Goal: Find contact information: Find contact information

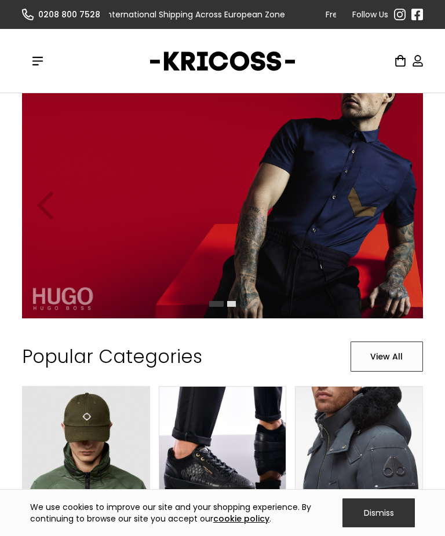
click at [307, 216] on img "1 of 2" at bounding box center [222, 205] width 400 height 225
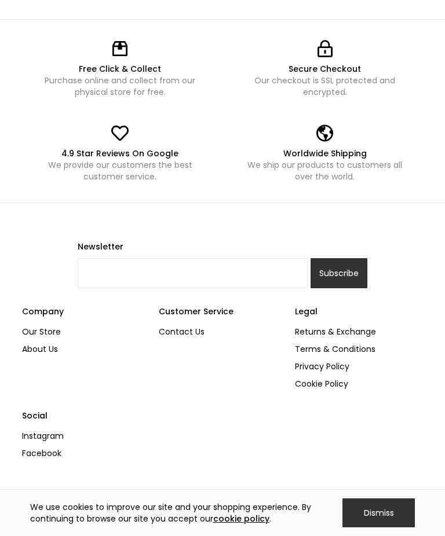
scroll to position [303, 0]
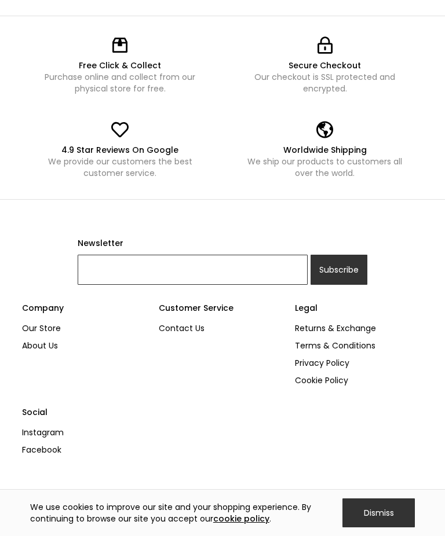
click at [233, 281] on input "Newsletter" at bounding box center [193, 270] width 230 height 30
type input "[EMAIL_ADDRESS][DOMAIN_NAME]"
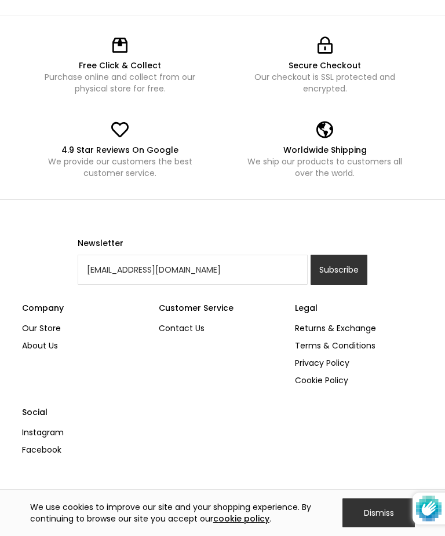
click at [358, 262] on input "Subscribe" at bounding box center [338, 270] width 57 height 30
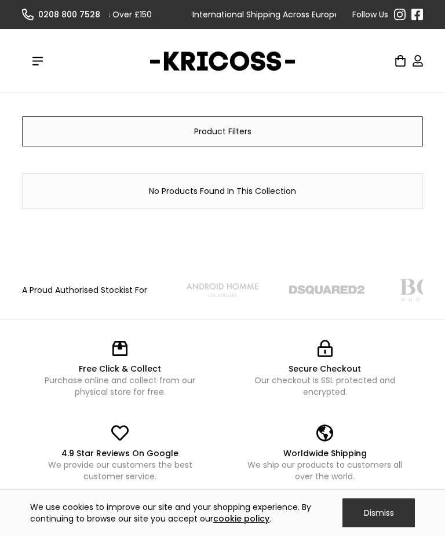
click at [47, 67] on div "menu" at bounding box center [37, 60] width 31 height 31
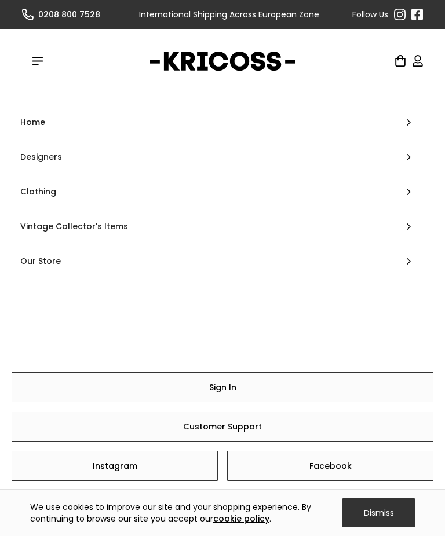
click at [52, 154] on div "Designers" at bounding box center [223, 157] width 422 height 35
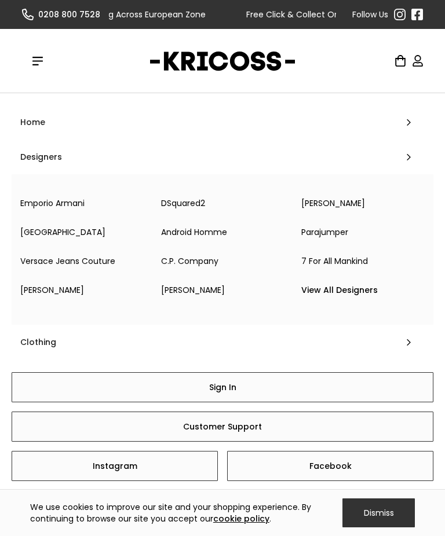
click at [184, 294] on link "[PERSON_NAME]" at bounding box center [222, 290] width 141 height 23
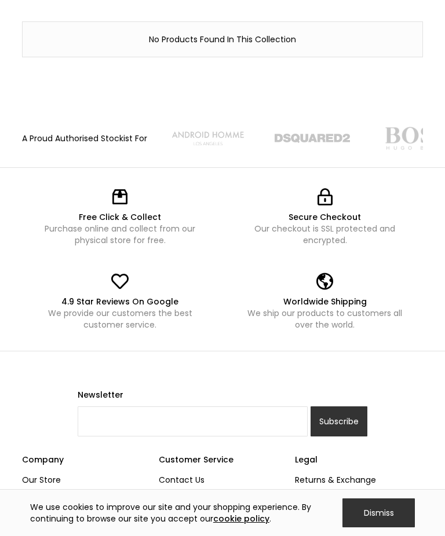
scroll to position [153, 0]
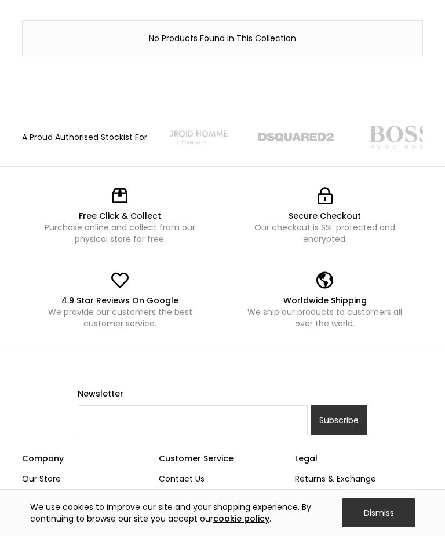
click at [327, 303] on div "Worldwide Shipping" at bounding box center [325, 301] width 173 height 12
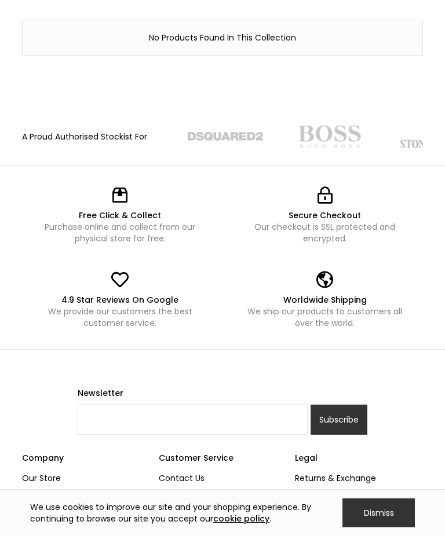
click at [327, 207] on div "Secure Checkout Our checkout is SSL protected and encrypted." at bounding box center [325, 215] width 196 height 75
click at [324, 211] on div "Secure Checkout" at bounding box center [325, 216] width 173 height 12
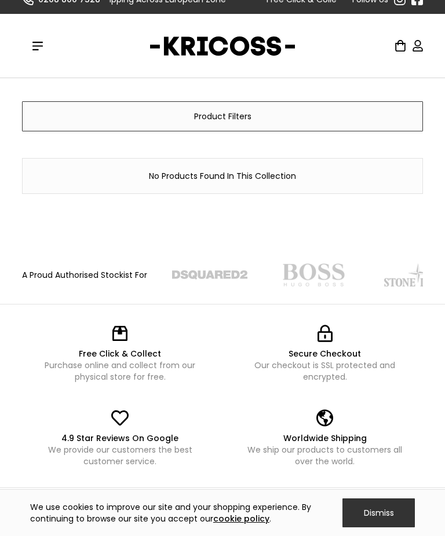
scroll to position [0, 0]
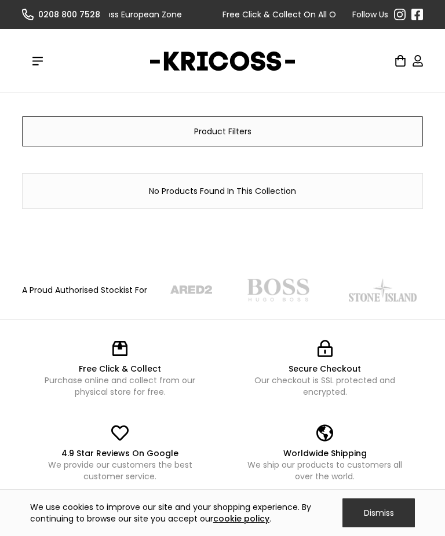
click at [247, 53] on link "home" at bounding box center [222, 60] width 145 height 29
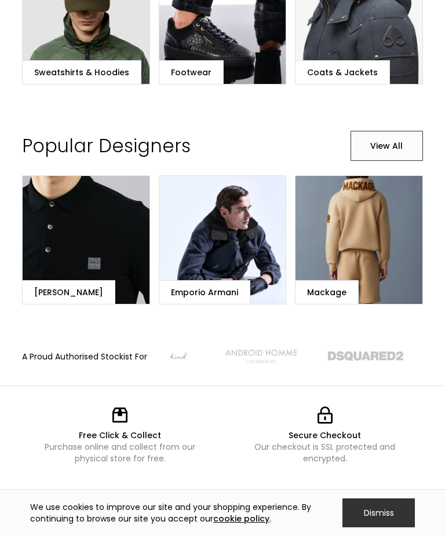
scroll to position [432, 0]
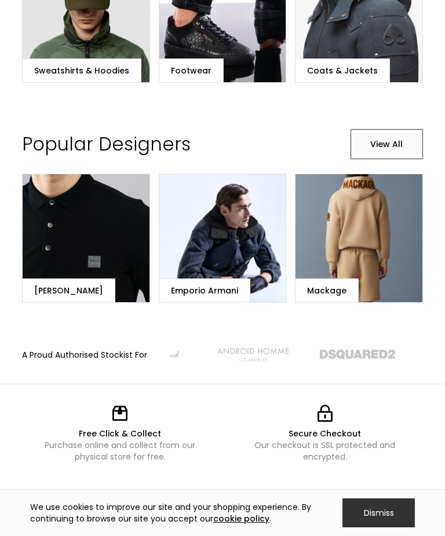
click at [57, 285] on div "[PERSON_NAME]" at bounding box center [68, 291] width 69 height 12
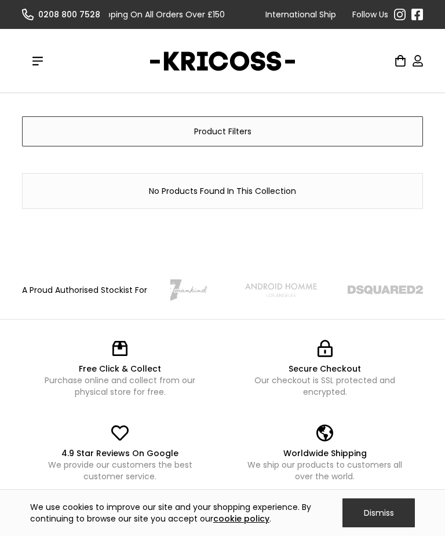
scroll to position [-8, 0]
click at [35, 65] on div "menu" at bounding box center [37, 61] width 10 height 10
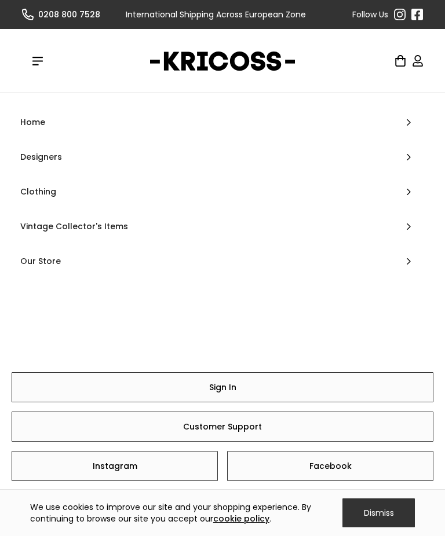
click at [48, 155] on div "Designers" at bounding box center [223, 157] width 422 height 35
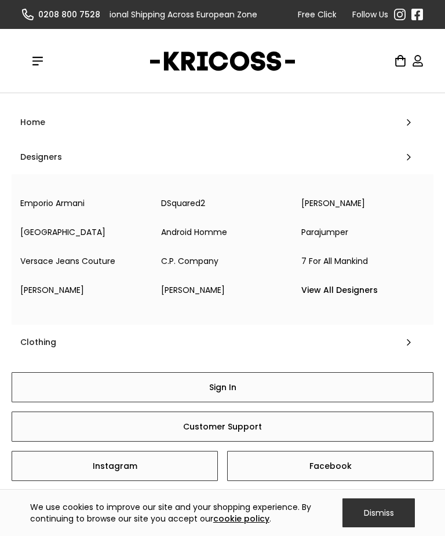
click at [52, 232] on link "[GEOGRAPHIC_DATA]" at bounding box center [82, 232] width 141 height 23
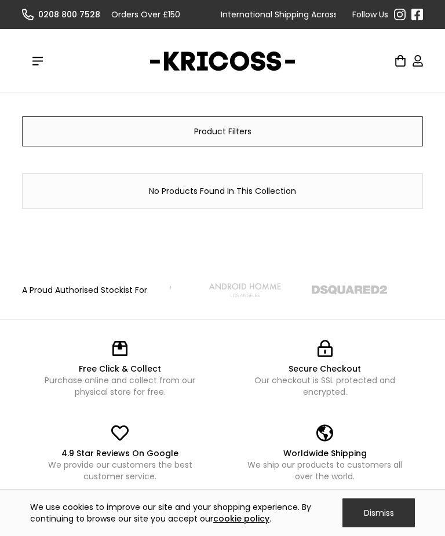
click at [247, 73] on link "home" at bounding box center [222, 60] width 145 height 29
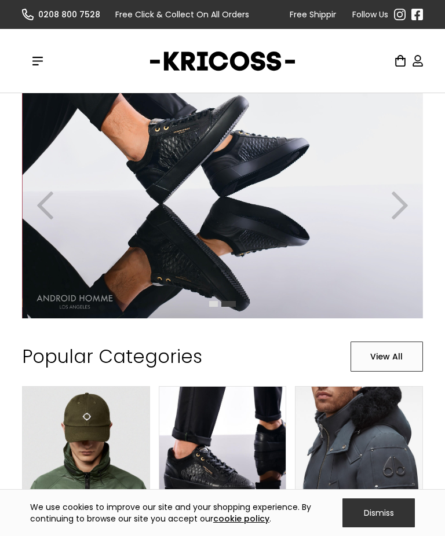
click at [413, 189] on div "next slide" at bounding box center [399, 205] width 46 height 225
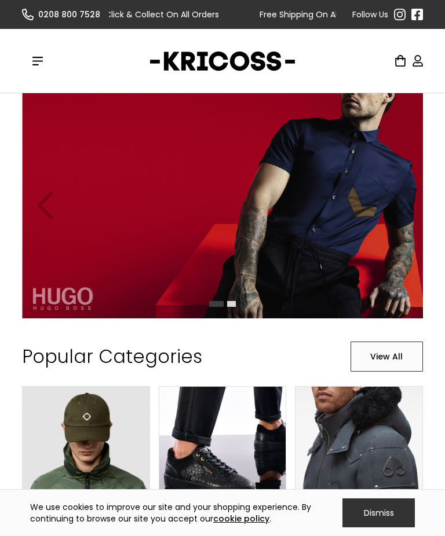
click at [430, 196] on div "Slide 1 of 2." at bounding box center [222, 205] width 445 height 225
click at [37, 193] on div "previous slide" at bounding box center [45, 205] width 46 height 225
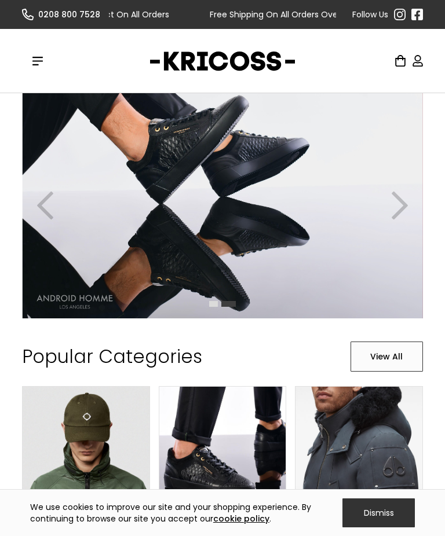
click at [35, 192] on div "previous slide" at bounding box center [45, 205] width 46 height 225
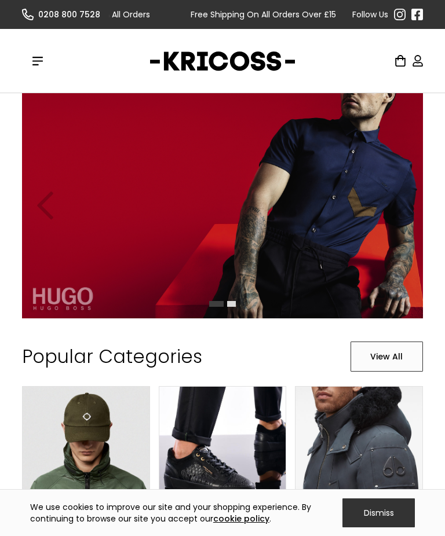
click at [41, 195] on div "previous slide" at bounding box center [45, 205] width 46 height 225
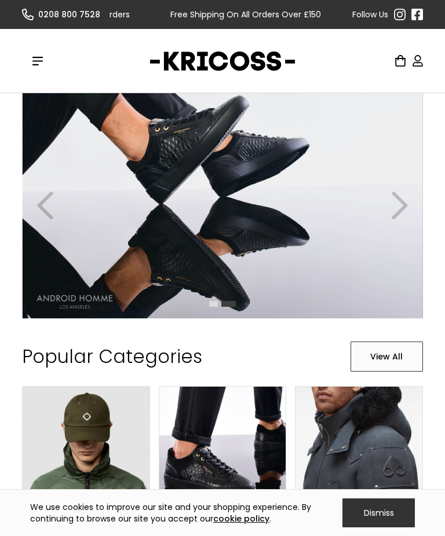
click at [39, 195] on div "previous slide" at bounding box center [45, 205] width 46 height 225
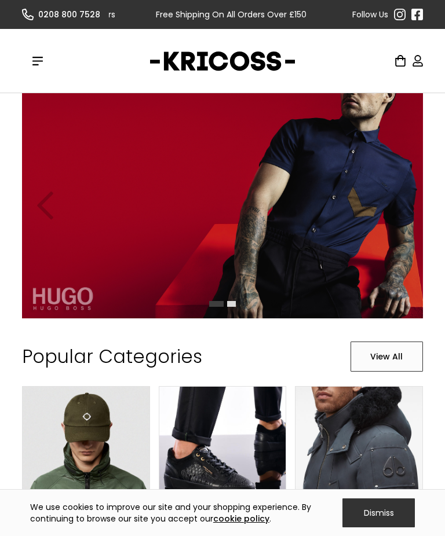
click at [38, 199] on div "previous slide" at bounding box center [45, 205] width 46 height 225
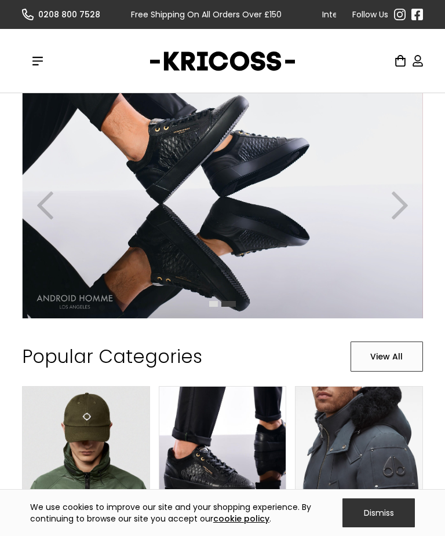
click at [395, 357] on link "View All" at bounding box center [386, 357] width 72 height 30
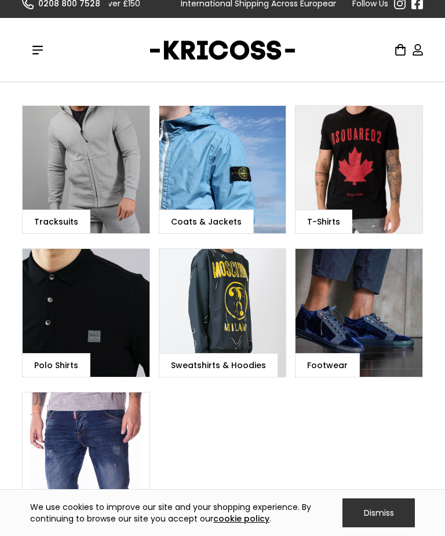
scroll to position [20, 0]
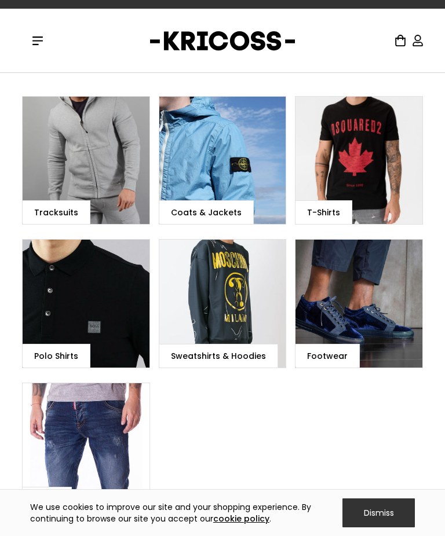
click at [97, 198] on div "Tracksuits" at bounding box center [85, 160] width 127 height 129
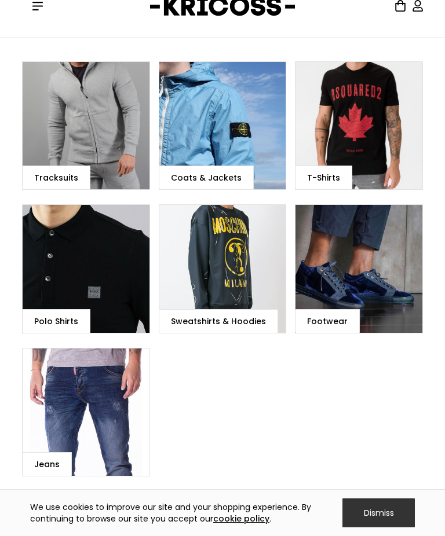
click at [246, 137] on div "Coats & Jackets" at bounding box center [222, 125] width 127 height 129
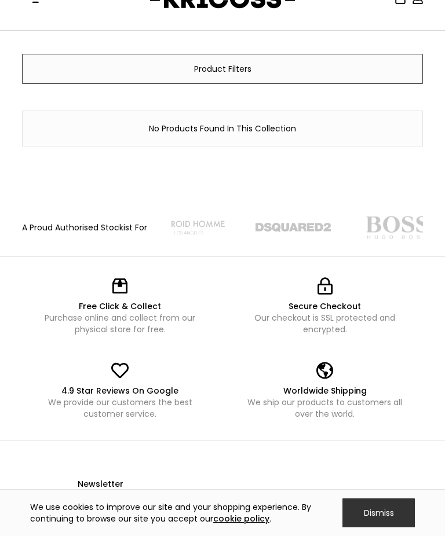
scroll to position [67, 0]
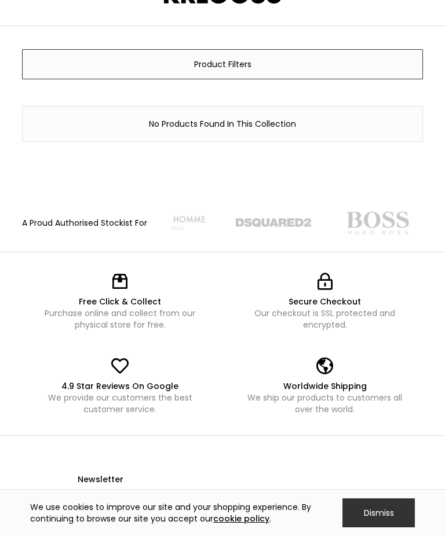
click at [385, 528] on div "Dismiss" at bounding box center [378, 513] width 72 height 29
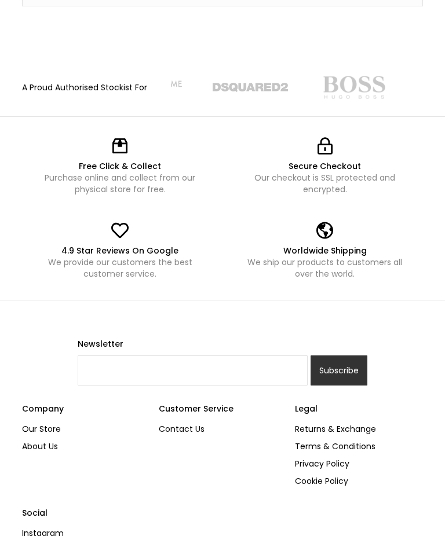
scroll to position [207, 0]
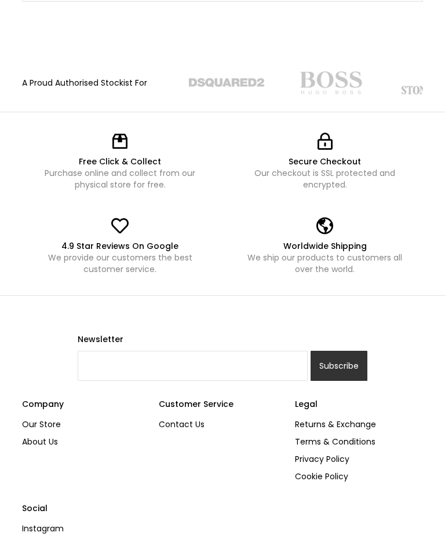
click at [188, 433] on link "Contact Us" at bounding box center [218, 424] width 119 height 17
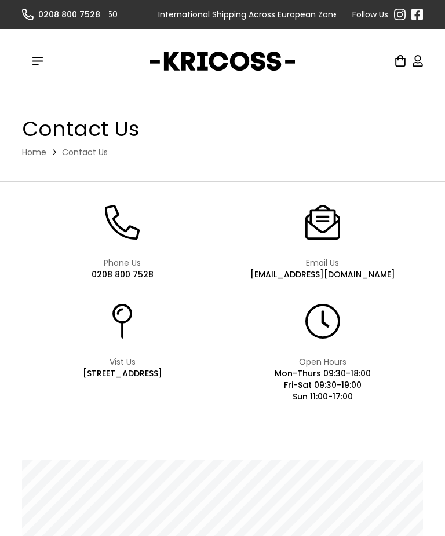
click at [324, 275] on div "[EMAIL_ADDRESS][DOMAIN_NAME]" at bounding box center [322, 275] width 145 height 12
click at [324, 270] on div "[EMAIL_ADDRESS][DOMAIN_NAME]" at bounding box center [322, 275] width 145 height 12
click at [327, 276] on div "[EMAIL_ADDRESS][DOMAIN_NAME]" at bounding box center [322, 275] width 145 height 12
click at [341, 277] on div "[EMAIL_ADDRESS][DOMAIN_NAME]" at bounding box center [322, 275] width 145 height 12
click at [342, 272] on div "[EMAIL_ADDRESS][DOMAIN_NAME]" at bounding box center [322, 275] width 145 height 12
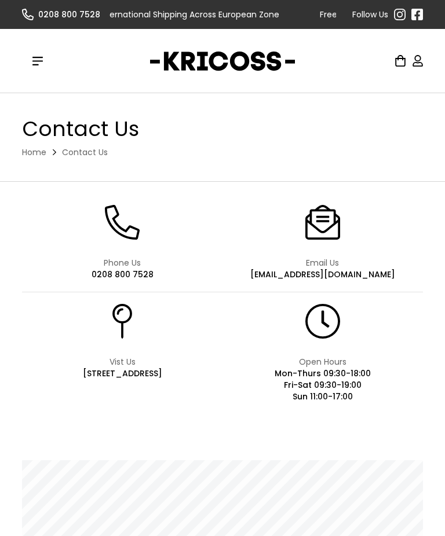
click at [347, 274] on div "[EMAIL_ADDRESS][DOMAIN_NAME]" at bounding box center [322, 275] width 145 height 12
click at [321, 267] on div "Email Us" at bounding box center [322, 263] width 145 height 12
click at [334, 269] on div "[EMAIL_ADDRESS][DOMAIN_NAME]" at bounding box center [322, 275] width 145 height 12
click at [329, 277] on div "[EMAIL_ADDRESS][DOMAIN_NAME]" at bounding box center [322, 275] width 145 height 12
click at [328, 279] on div "[EMAIL_ADDRESS][DOMAIN_NAME]" at bounding box center [322, 275] width 145 height 12
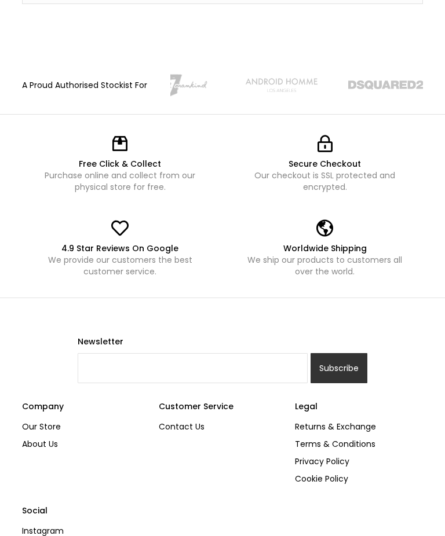
scroll to position [203, 0]
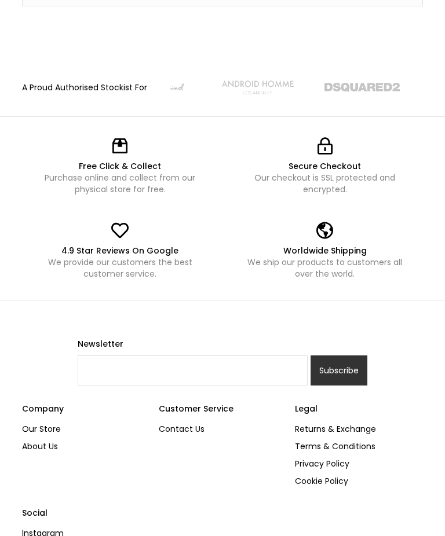
click at [185, 430] on link "Contact Us" at bounding box center [218, 428] width 119 height 17
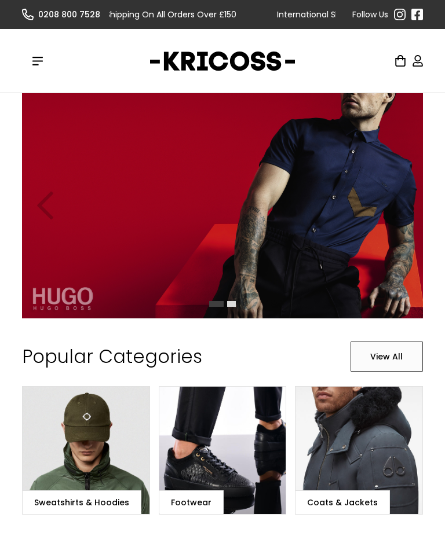
scroll to position [753, 0]
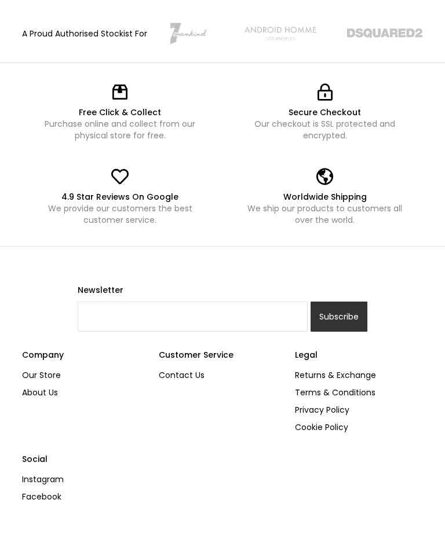
click at [197, 376] on link "Contact Us" at bounding box center [218, 375] width 119 height 17
